Goal: Find specific page/section: Find specific page/section

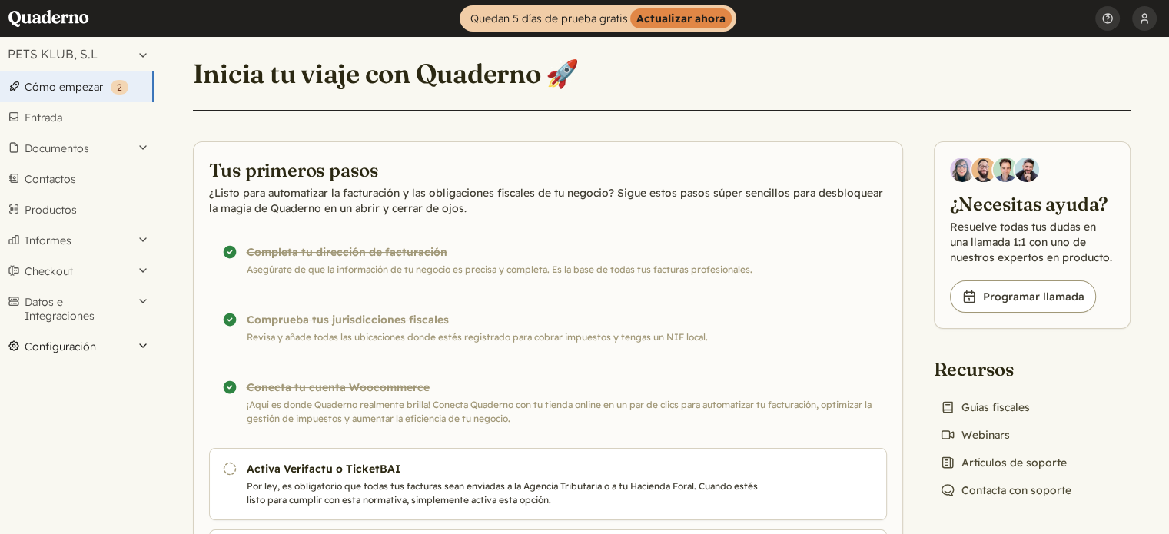
click at [48, 344] on button "Configuración" at bounding box center [77, 346] width 154 height 31
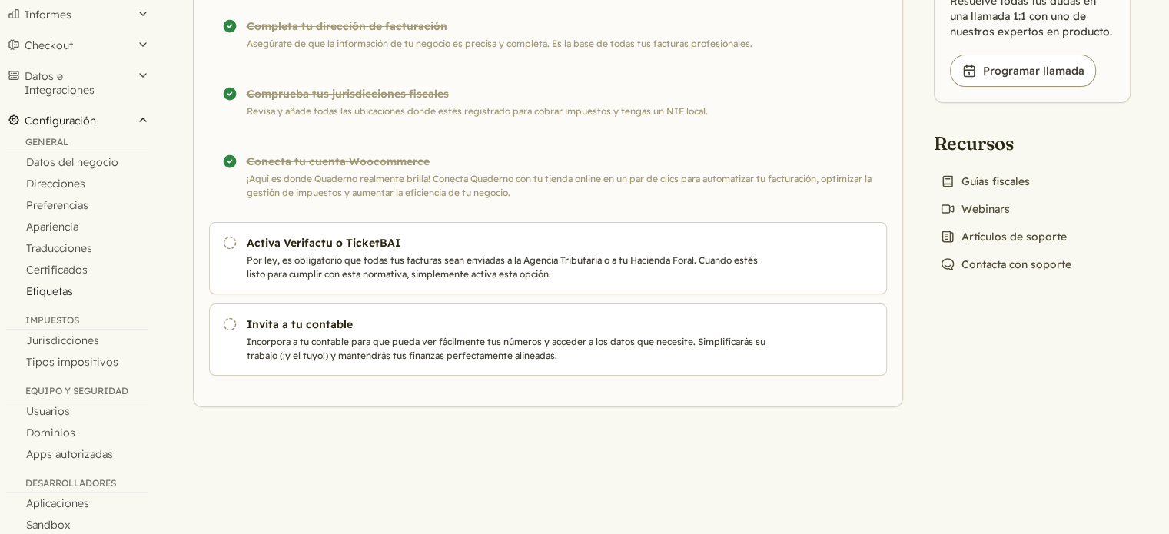
scroll to position [230, 0]
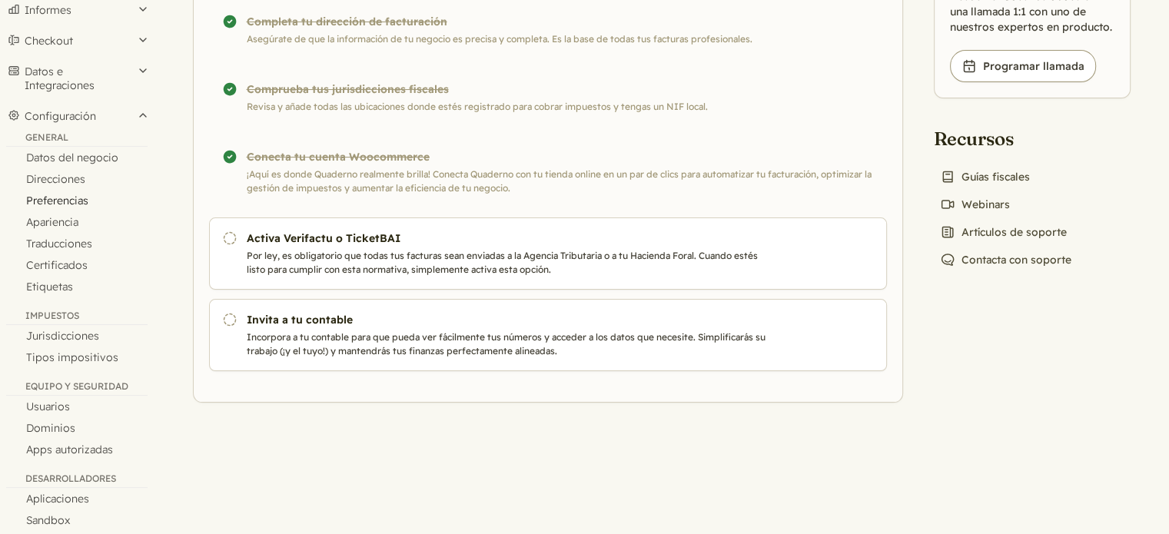
click at [65, 199] on link "Preferencias" at bounding box center [77, 201] width 154 height 22
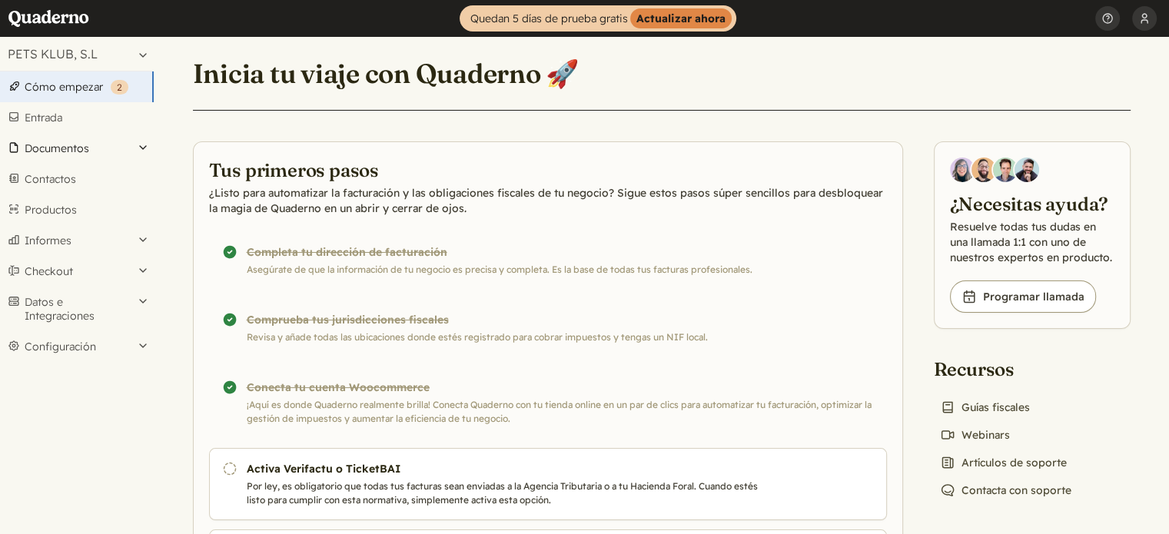
click at [45, 150] on button "Documentos" at bounding box center [77, 148] width 154 height 31
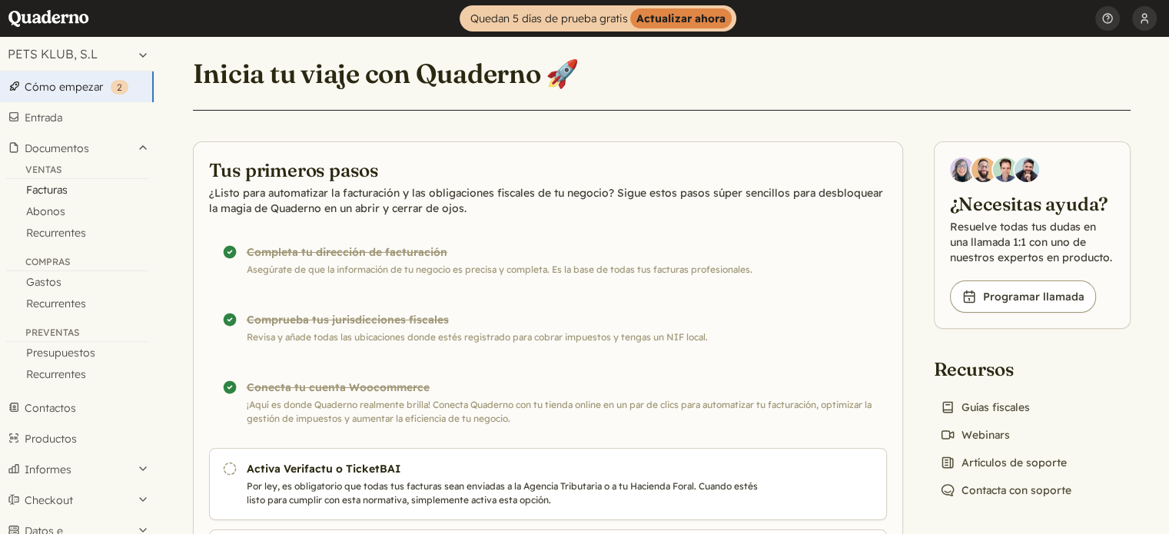
click at [43, 190] on link "Facturas" at bounding box center [77, 190] width 154 height 22
